Goal: Check status: Check status

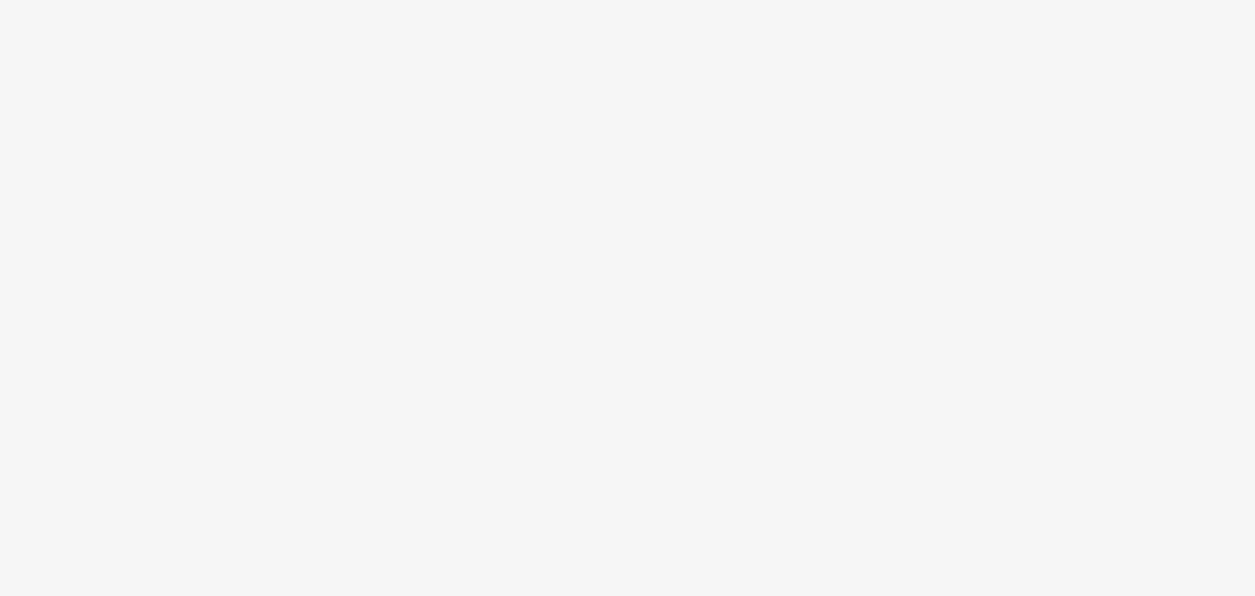
click at [622, 295] on body at bounding box center [627, 298] width 1255 height 596
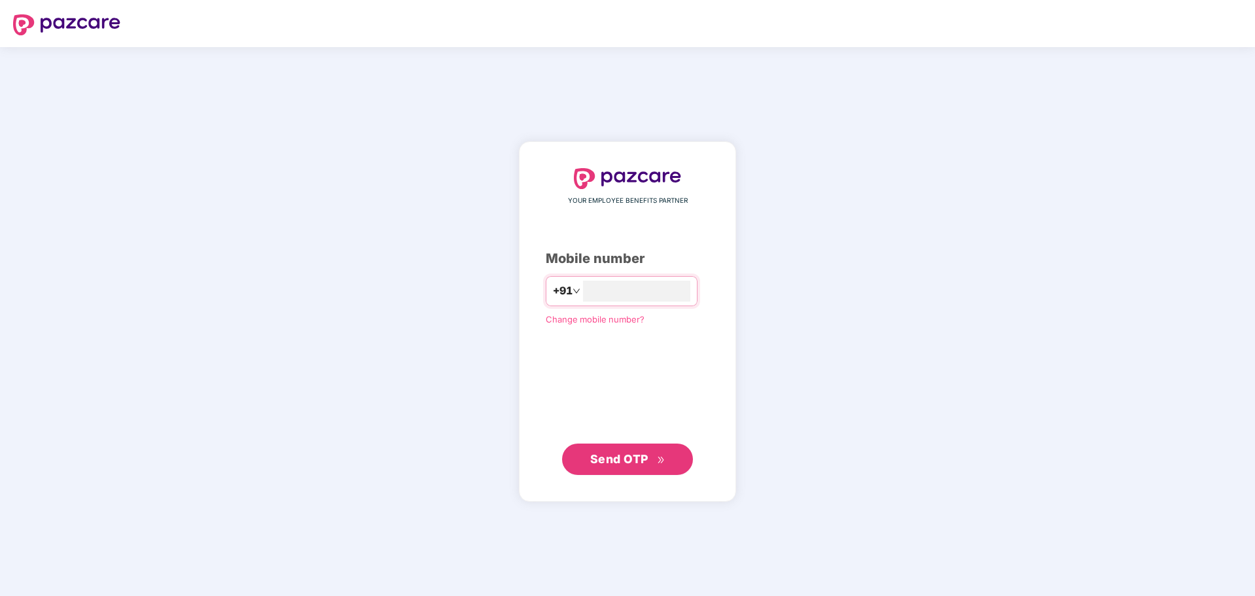
type input "**********"
click at [621, 463] on span "Send OTP" at bounding box center [619, 459] width 58 height 14
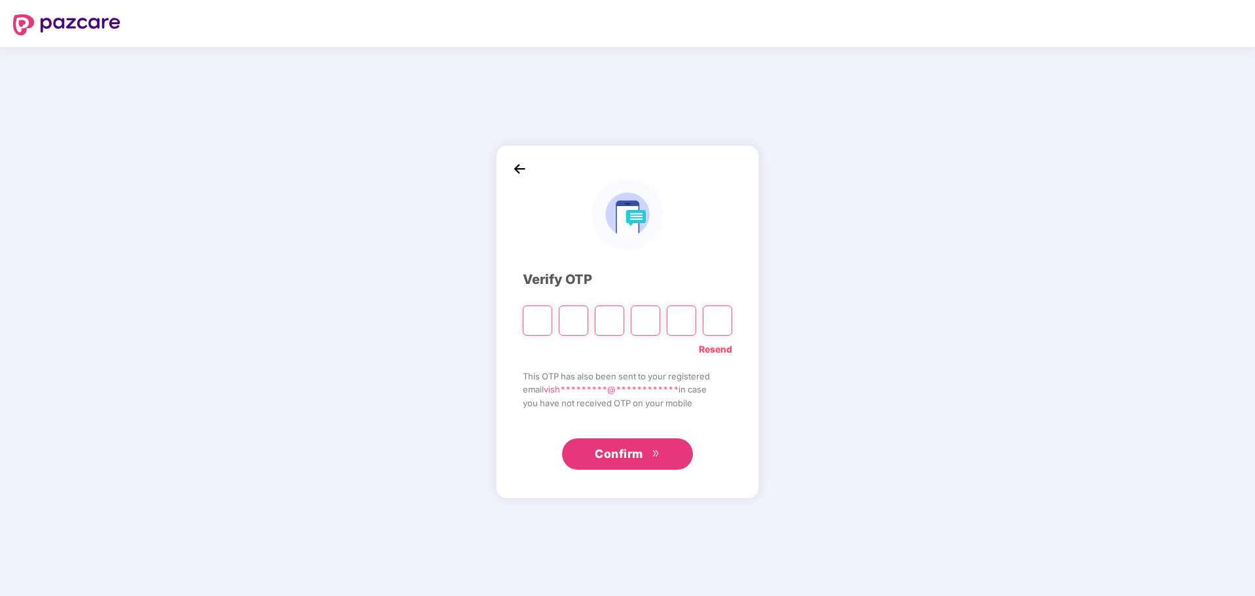
click at [543, 325] on input "Please enter verification code. Digit 1" at bounding box center [537, 321] width 29 height 30
type input "*"
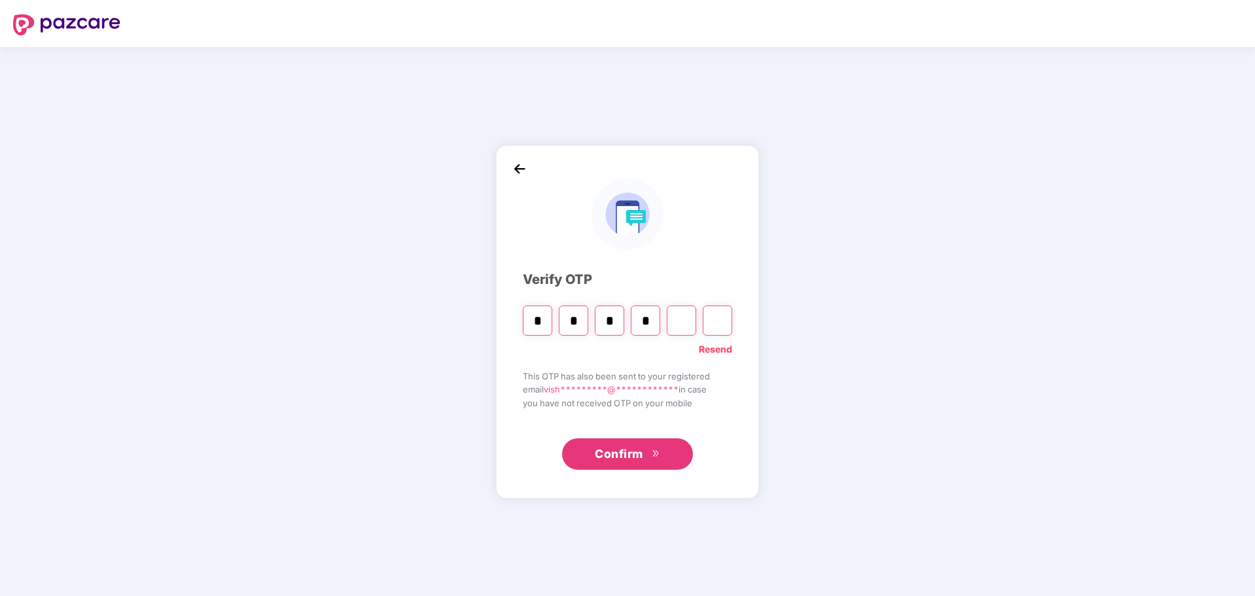
type input "*"
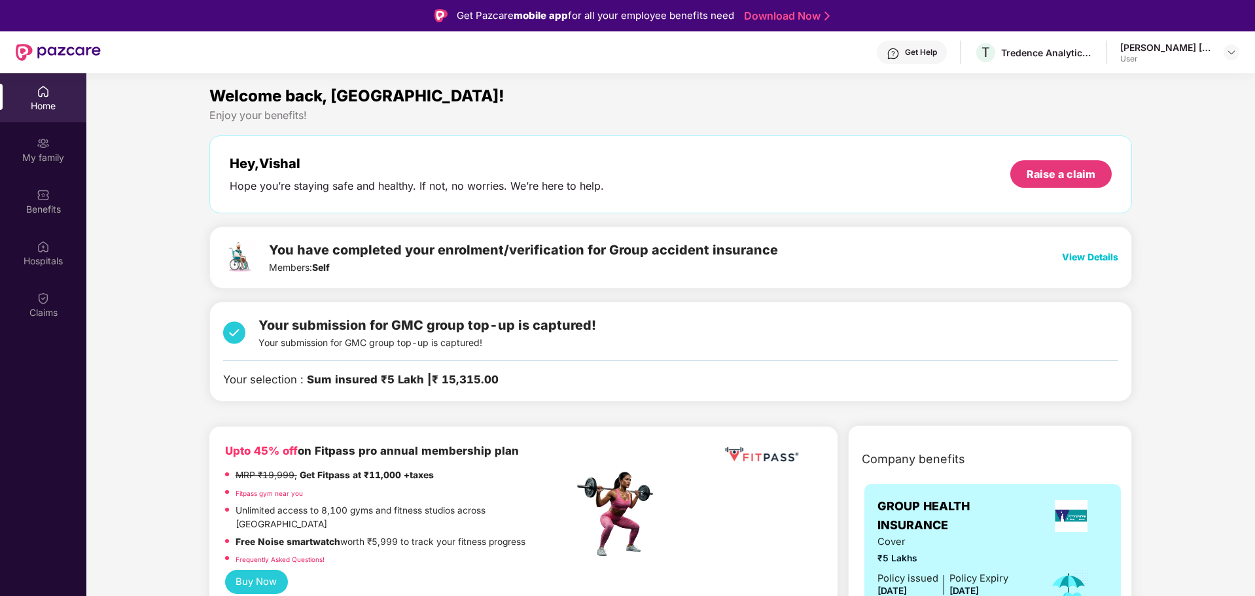
click at [1075, 257] on span "View Details" at bounding box center [1090, 256] width 56 height 11
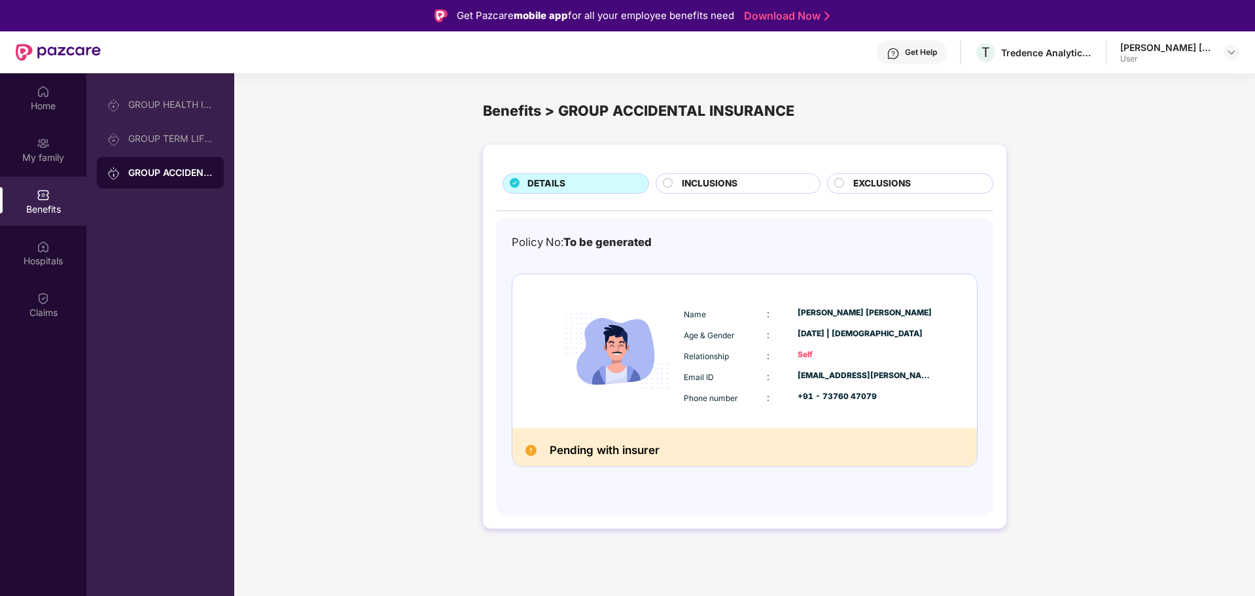
click at [715, 192] on div "INCLUSIONS" at bounding box center [743, 185] width 137 height 16
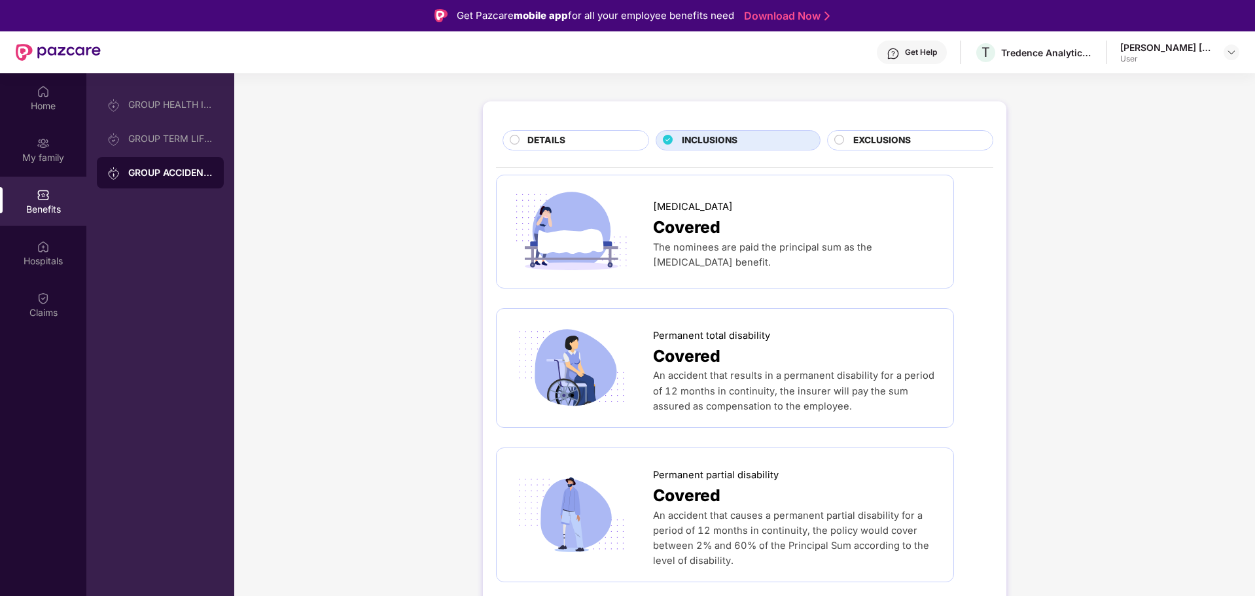
scroll to position [65, 0]
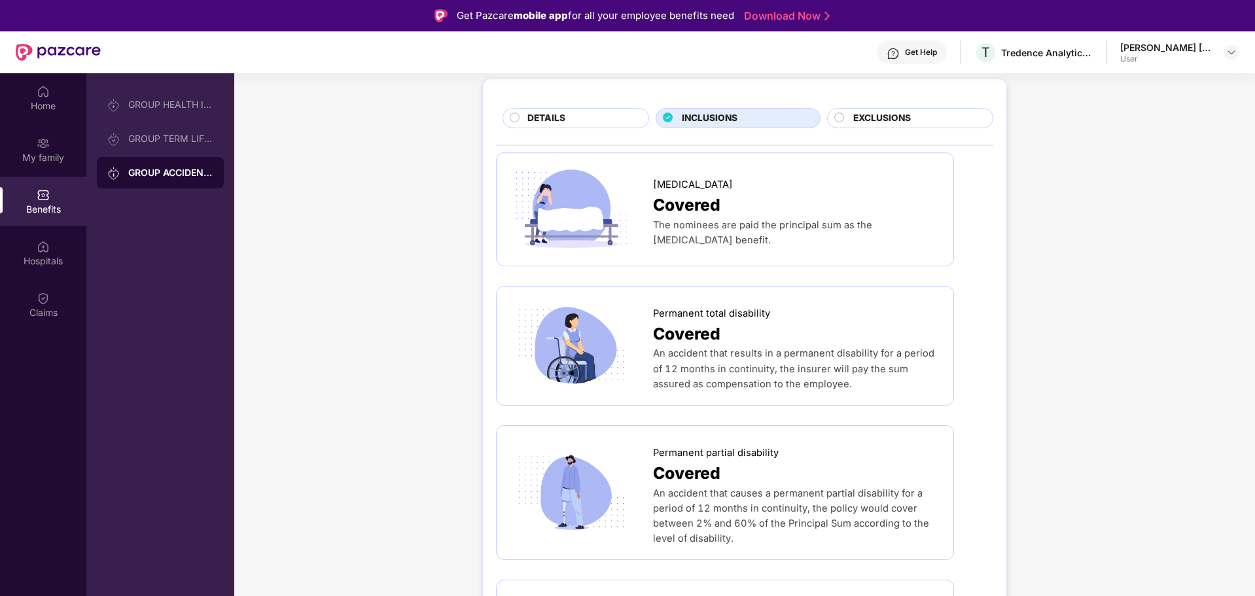
click at [599, 115] on div "DETAILS" at bounding box center [581, 119] width 121 height 16
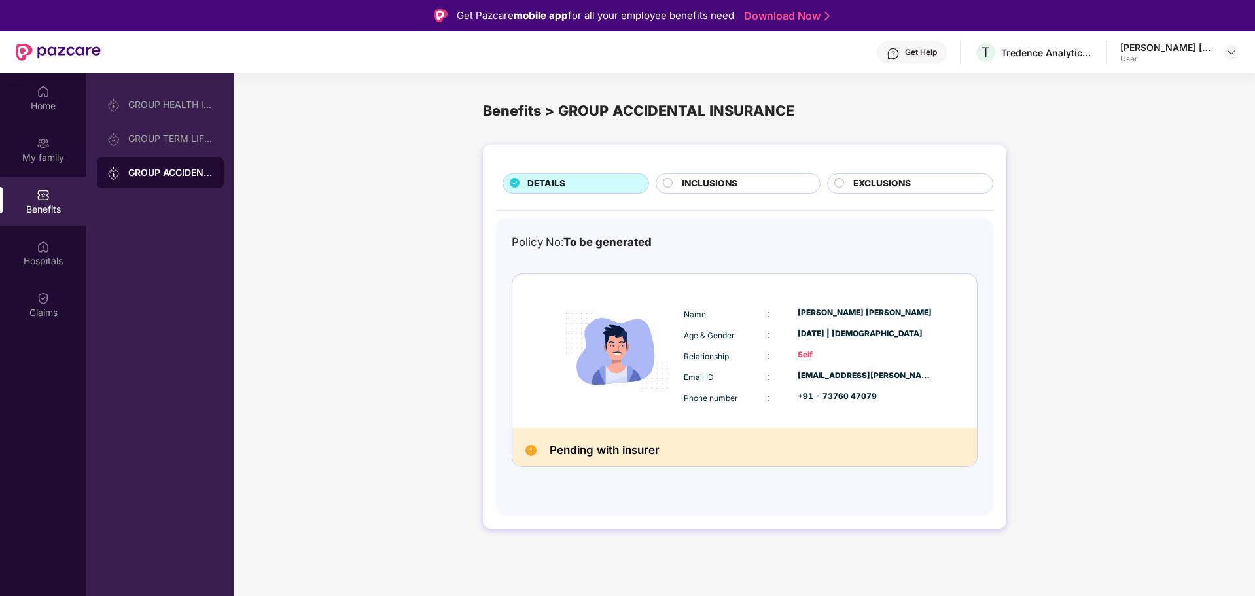
click at [885, 177] on span "EXCLUSIONS" at bounding box center [883, 184] width 58 height 14
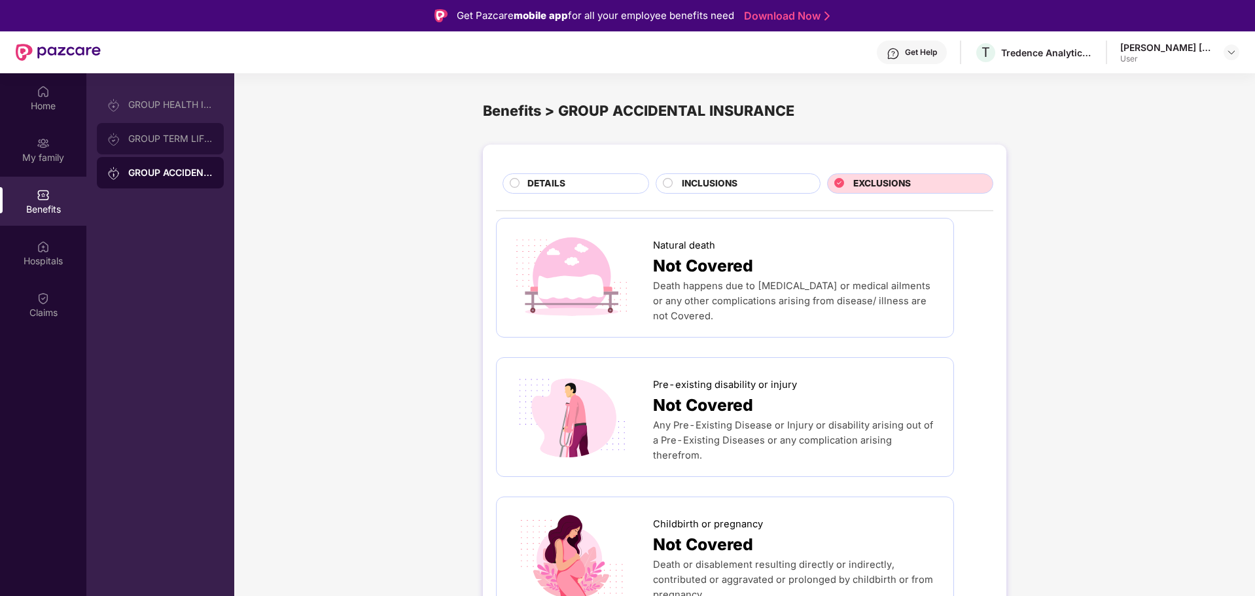
click at [151, 137] on div "GROUP TERM LIFE INSURANCE" at bounding box center [170, 139] width 85 height 10
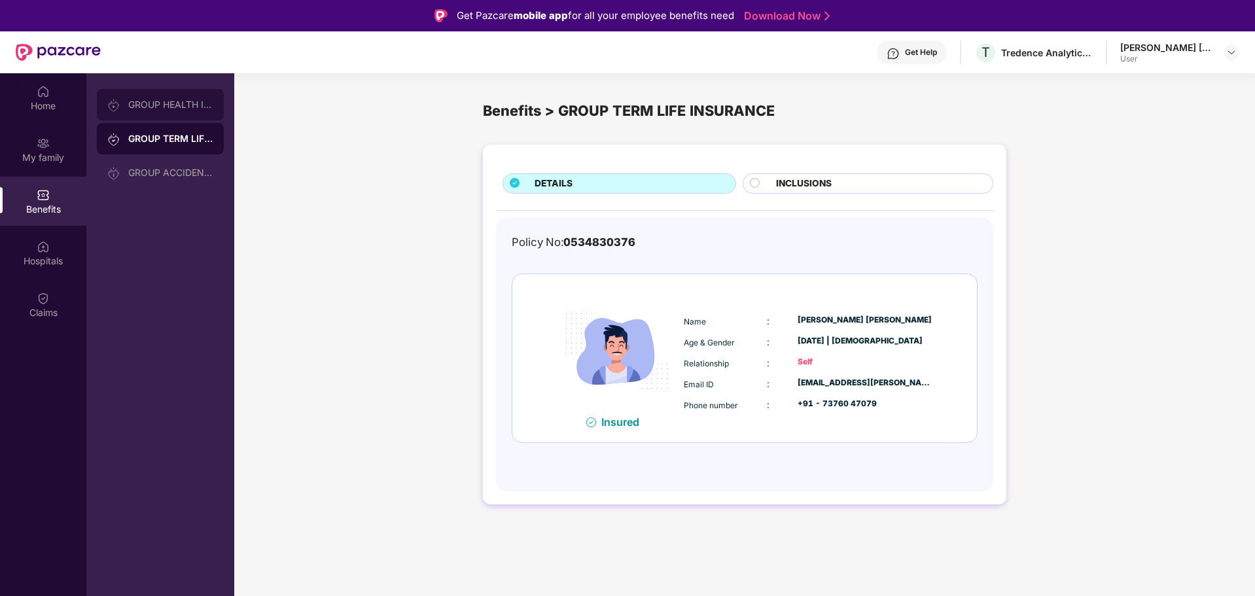
click at [153, 112] on div "GROUP HEALTH INSURANCE" at bounding box center [160, 104] width 127 height 31
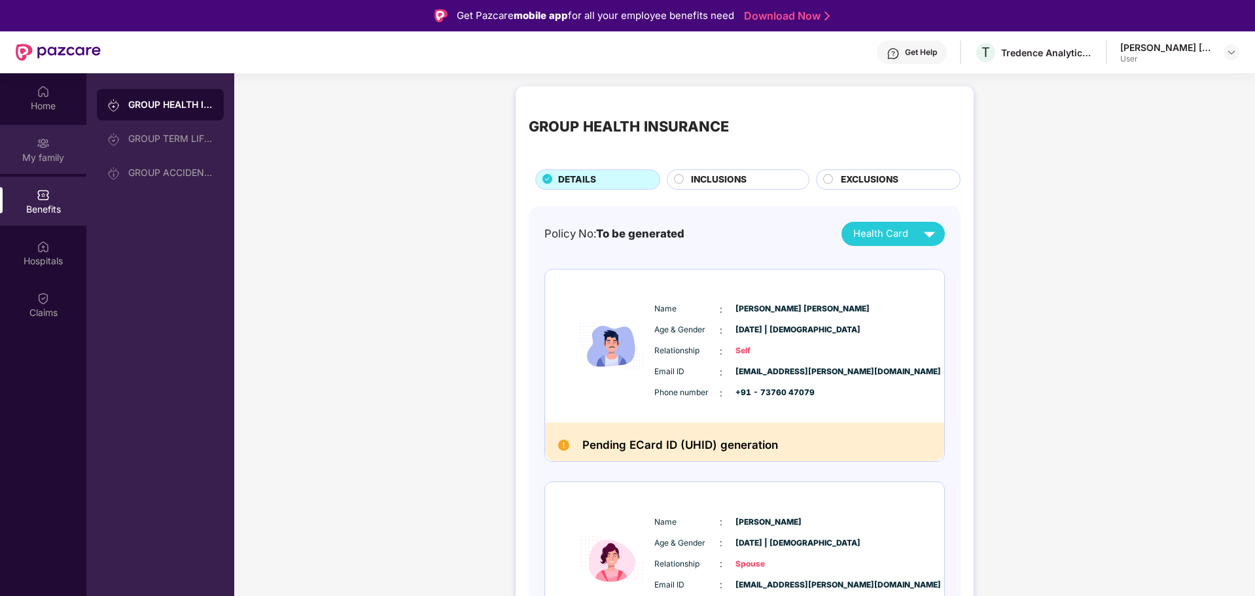
click at [48, 152] on div "My family" at bounding box center [43, 157] width 86 height 13
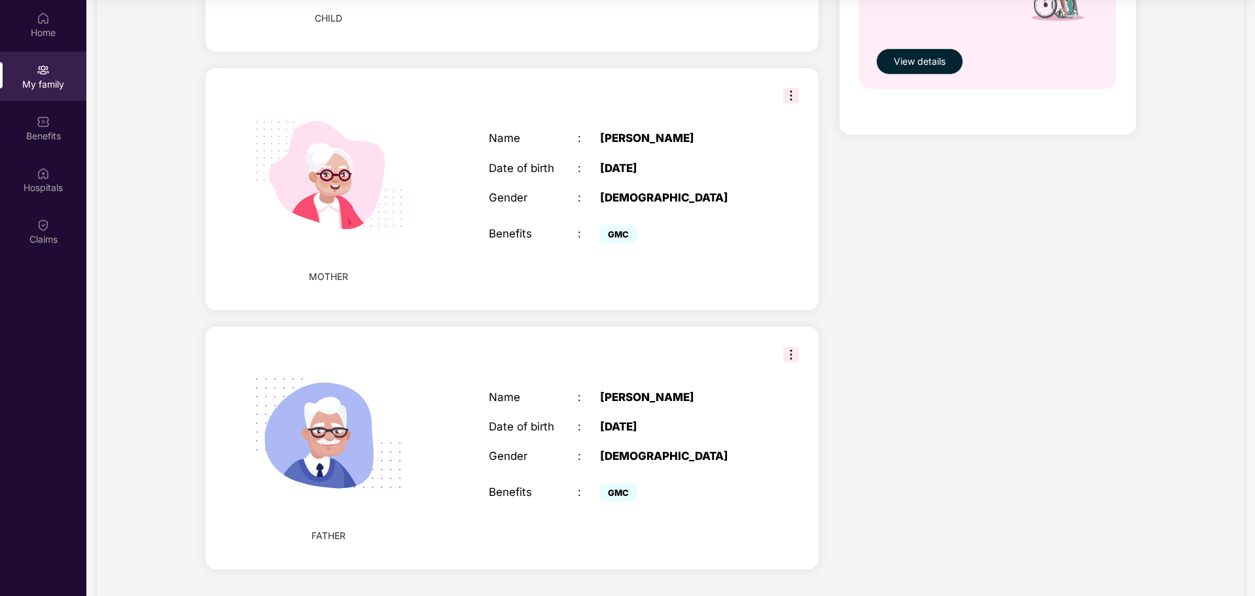
scroll to position [840, 0]
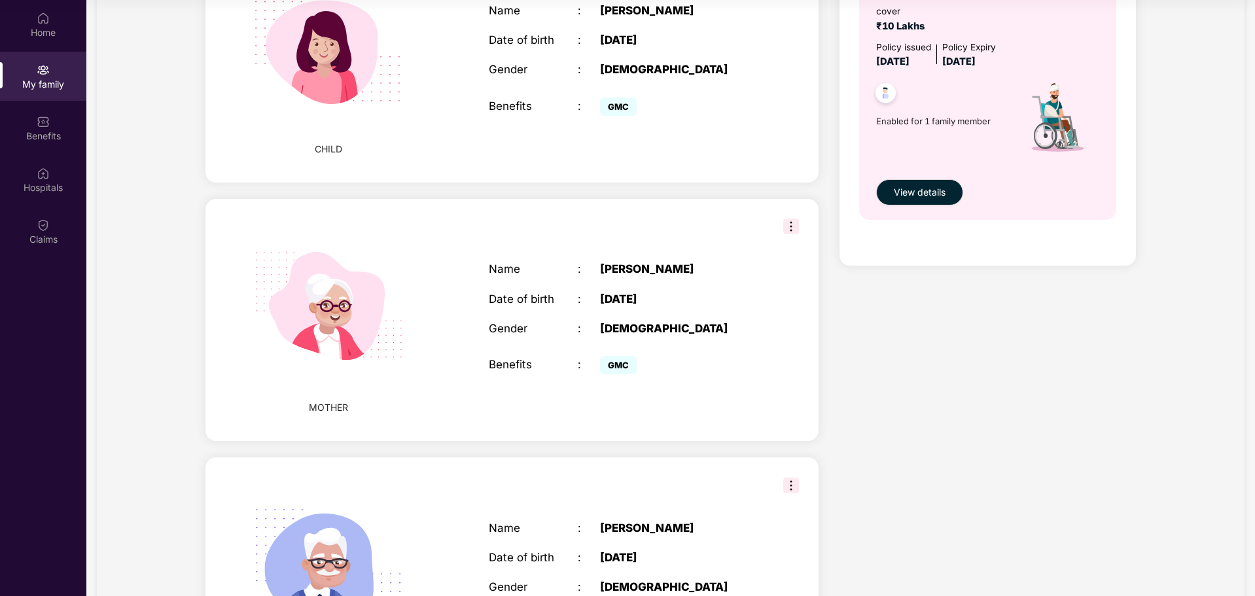
click at [793, 478] on img at bounding box center [791, 486] width 16 height 16
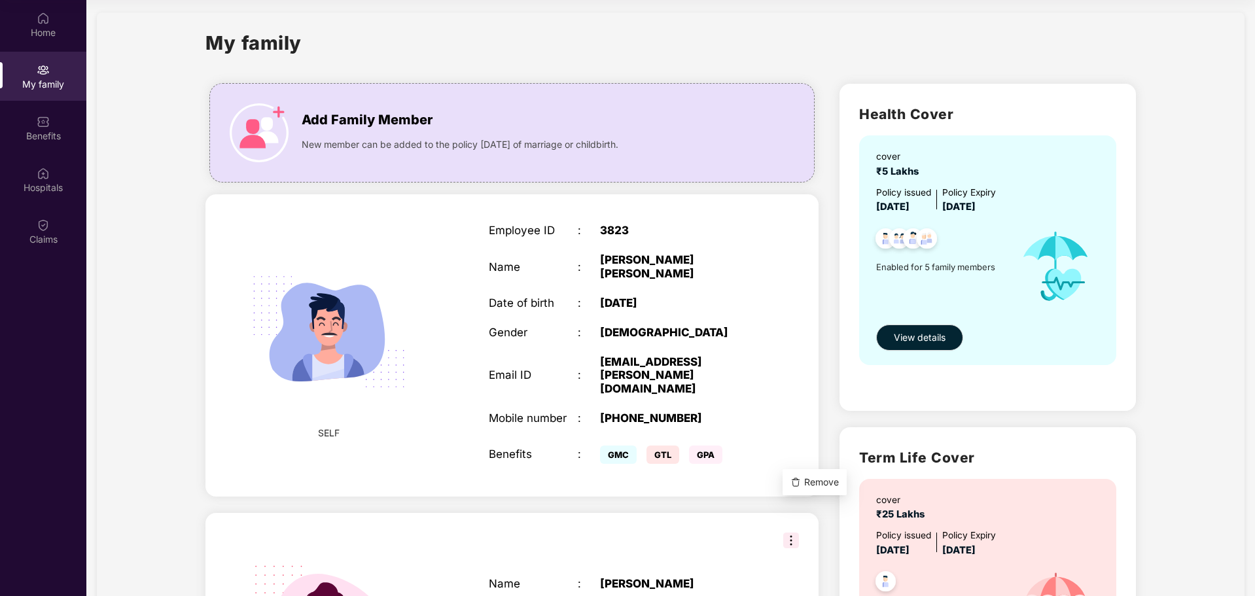
scroll to position [0, 0]
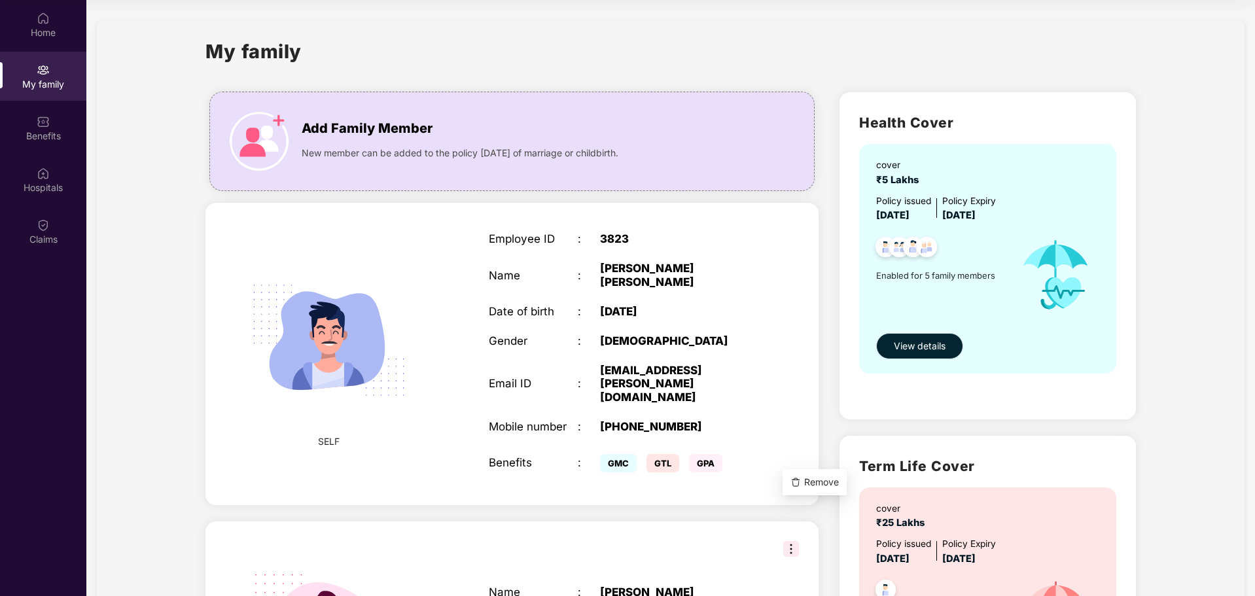
click at [936, 344] on span "View details" at bounding box center [920, 346] width 52 height 14
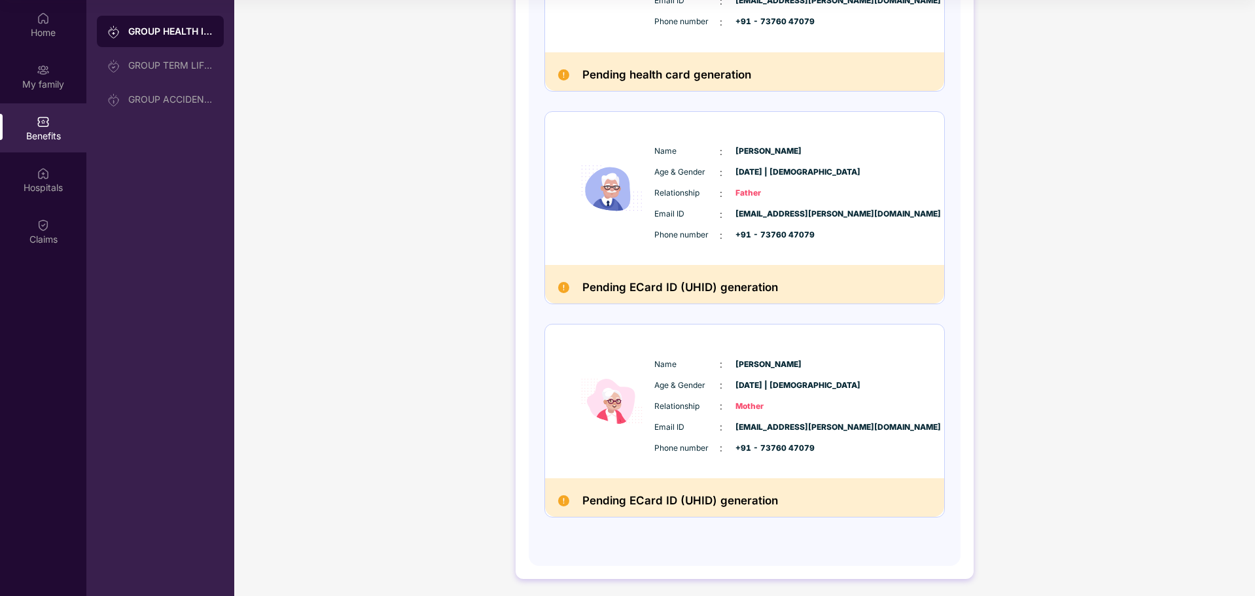
scroll to position [727, 0]
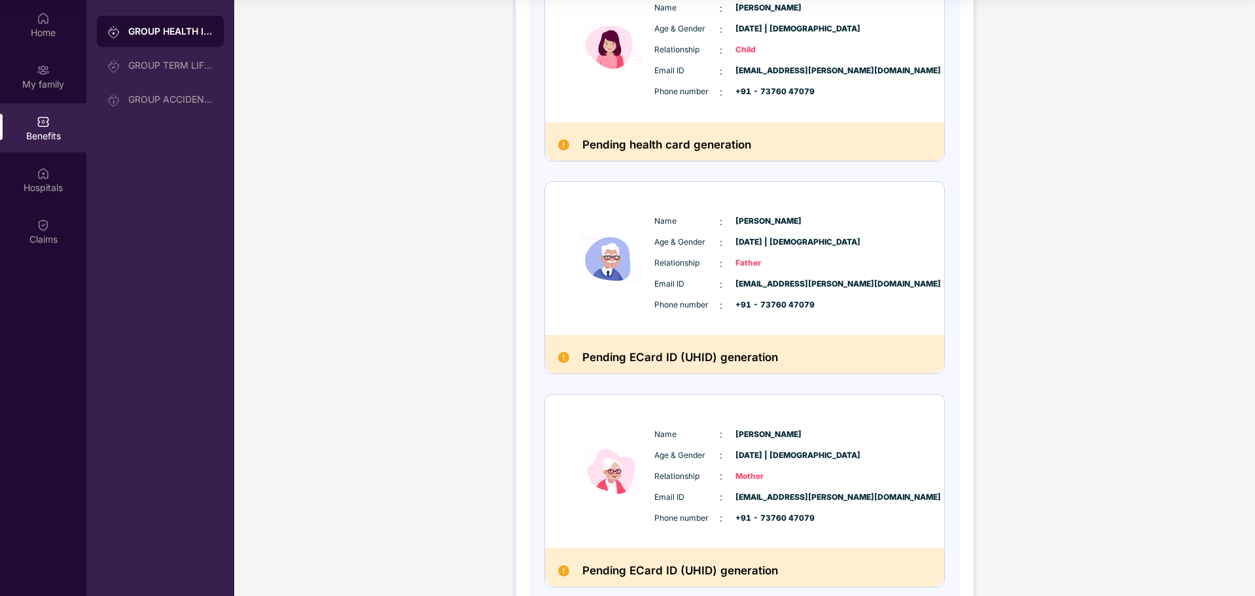
scroll to position [655, 0]
click at [65, 75] on div "My family" at bounding box center [43, 76] width 86 height 49
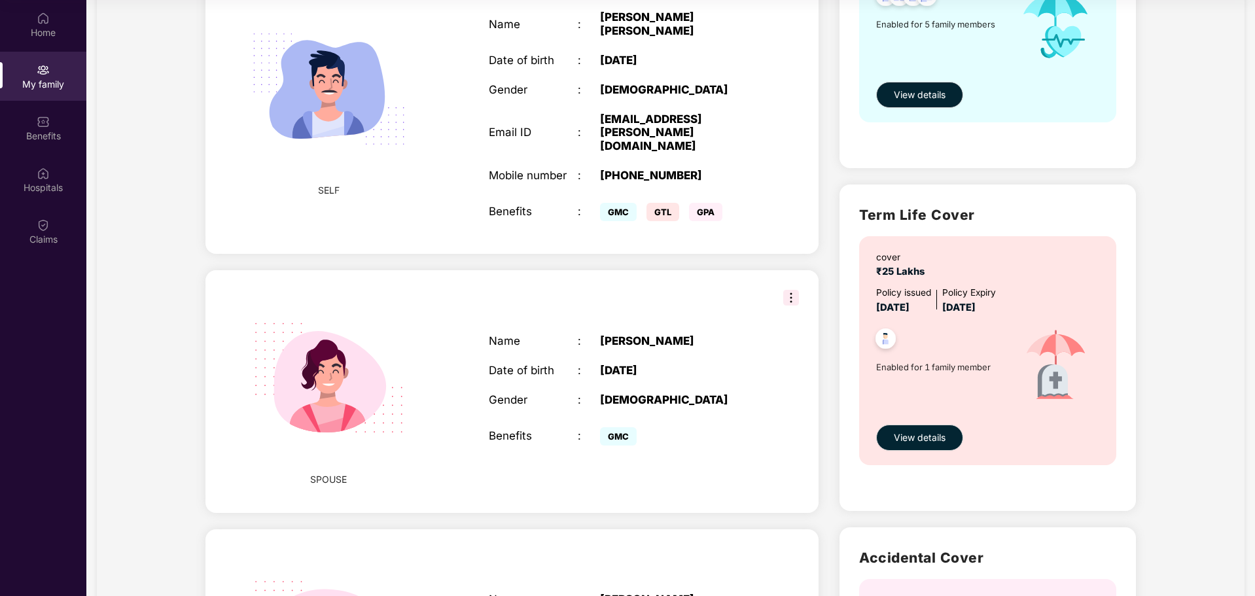
scroll to position [120, 0]
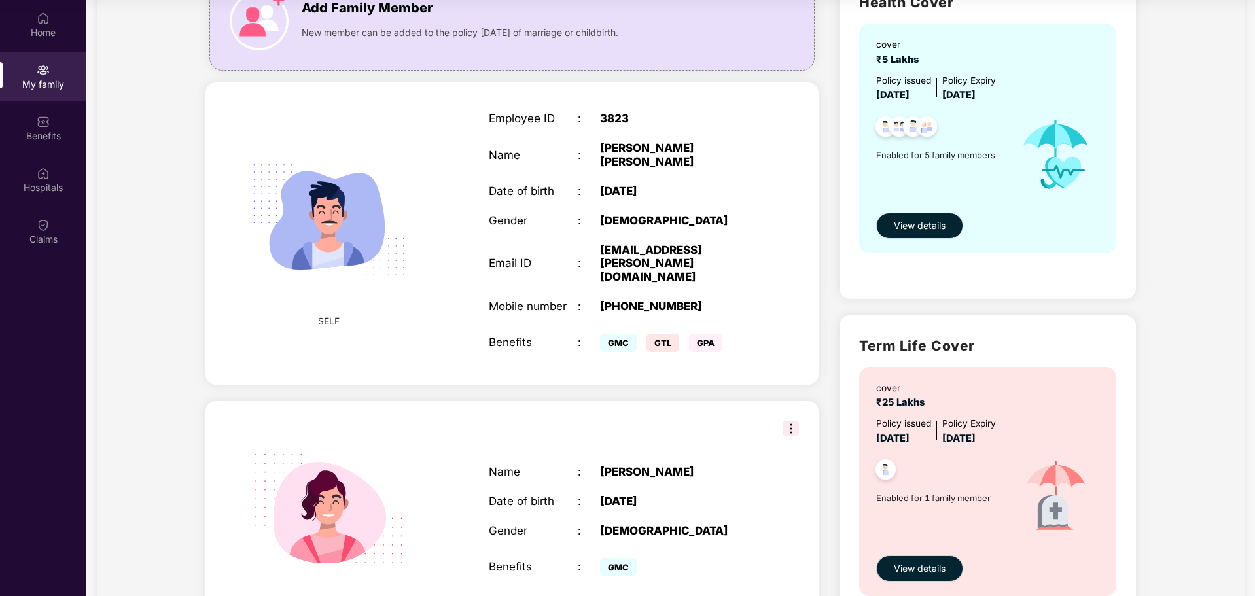
click at [954, 236] on button "View details" at bounding box center [919, 226] width 87 height 26
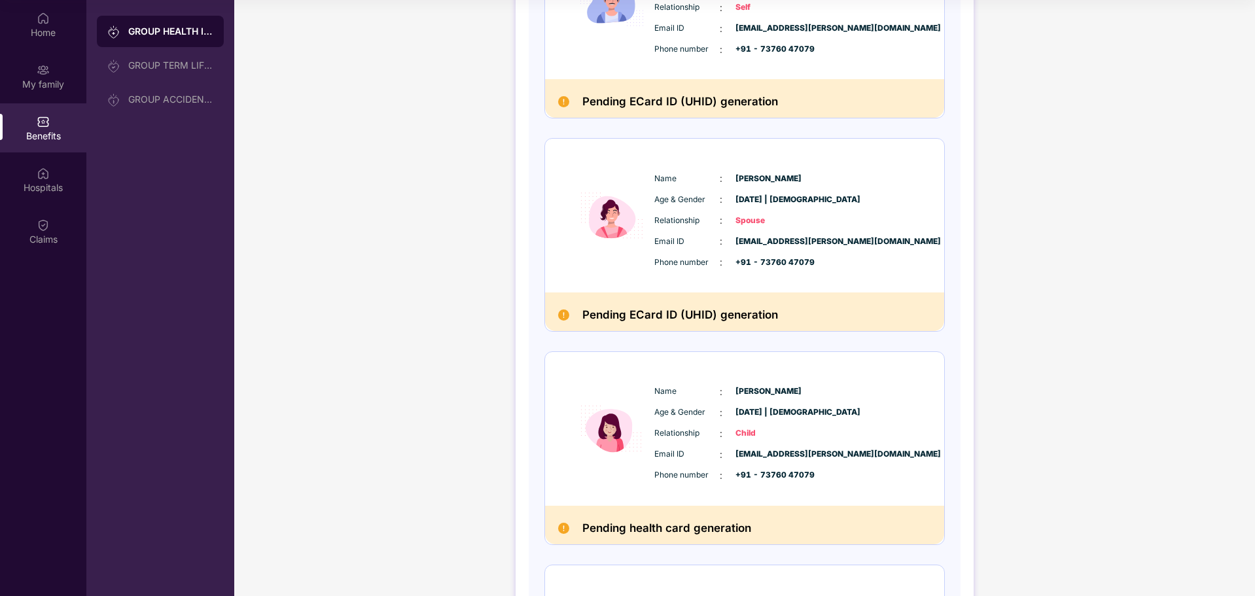
scroll to position [458, 0]
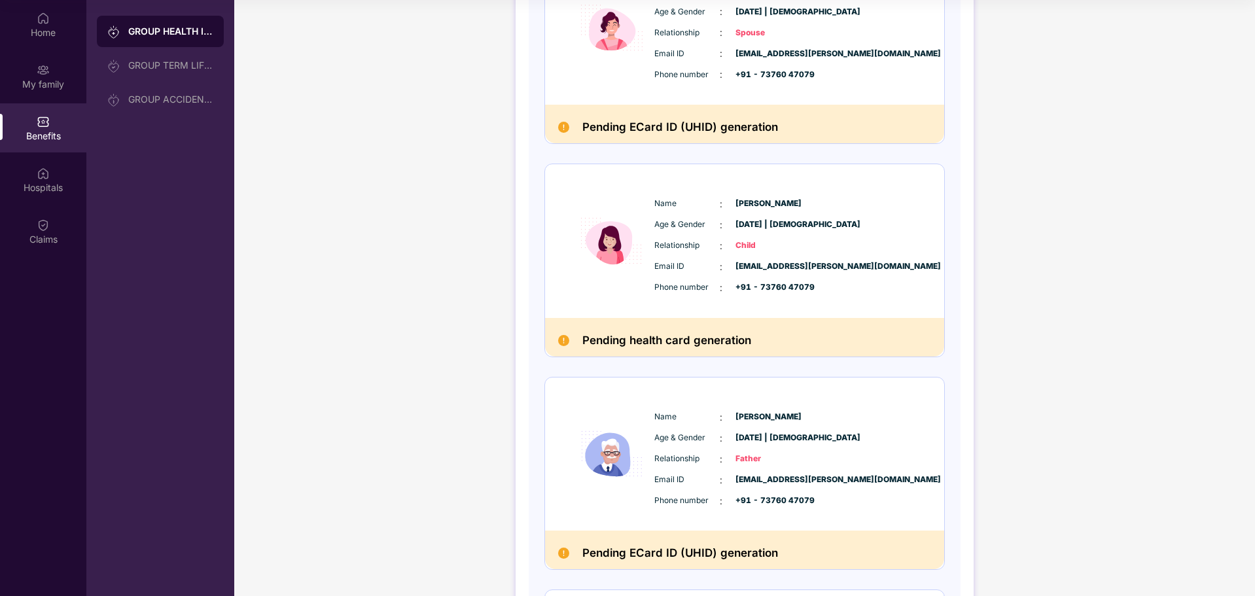
click at [566, 333] on div "Pending health card generation" at bounding box center [744, 337] width 399 height 39
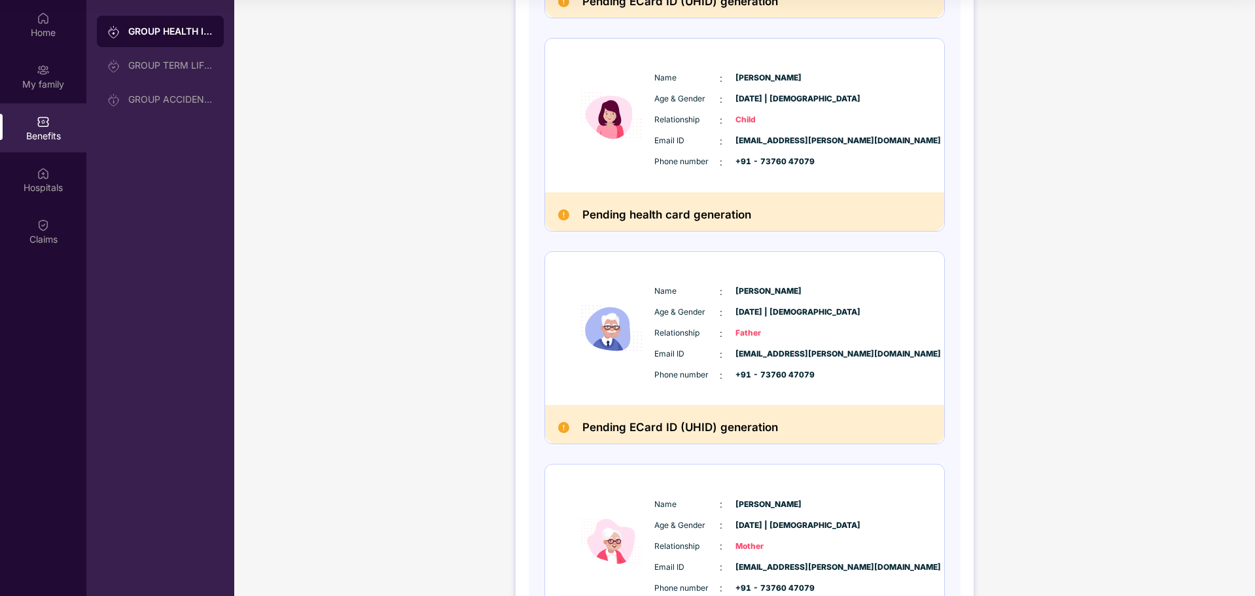
scroll to position [720, 0]
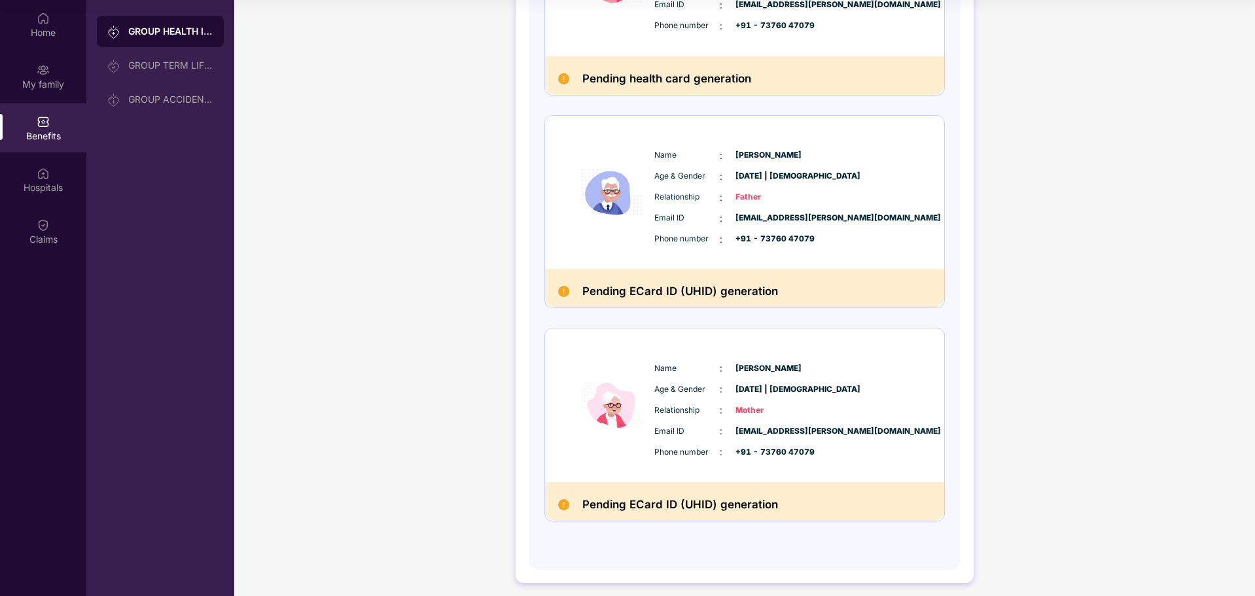
click at [732, 197] on div "Relationship : Father" at bounding box center [785, 197] width 260 height 14
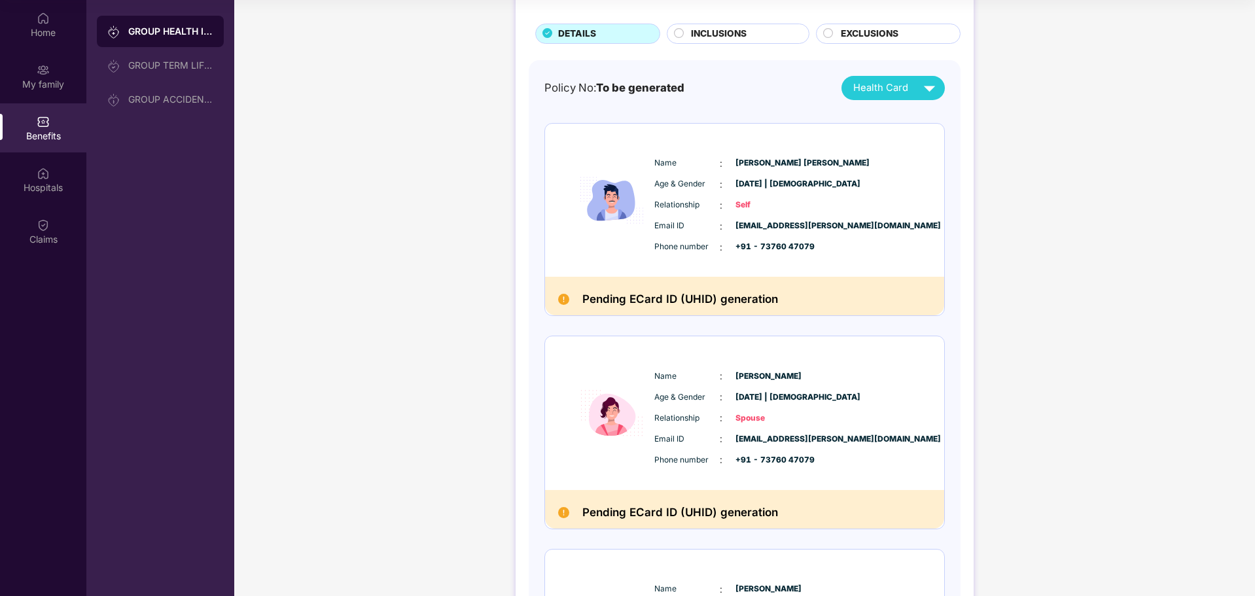
scroll to position [0, 0]
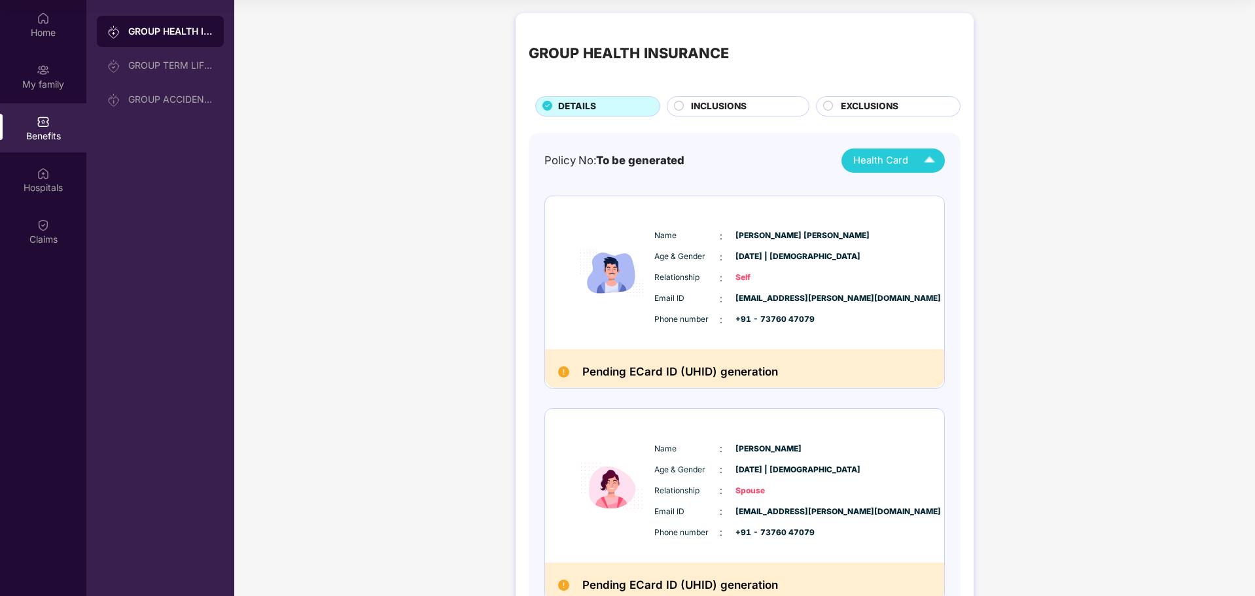
click at [873, 156] on span "Health Card" at bounding box center [881, 160] width 55 height 15
click at [994, 240] on img at bounding box center [999, 243] width 10 height 10
click at [899, 155] on span "Health Card" at bounding box center [881, 160] width 55 height 15
click at [994, 272] on img at bounding box center [999, 269] width 10 height 10
click at [40, 34] on div "Home" at bounding box center [43, 32] width 86 height 13
